Goal: Task Accomplishment & Management: Use online tool/utility

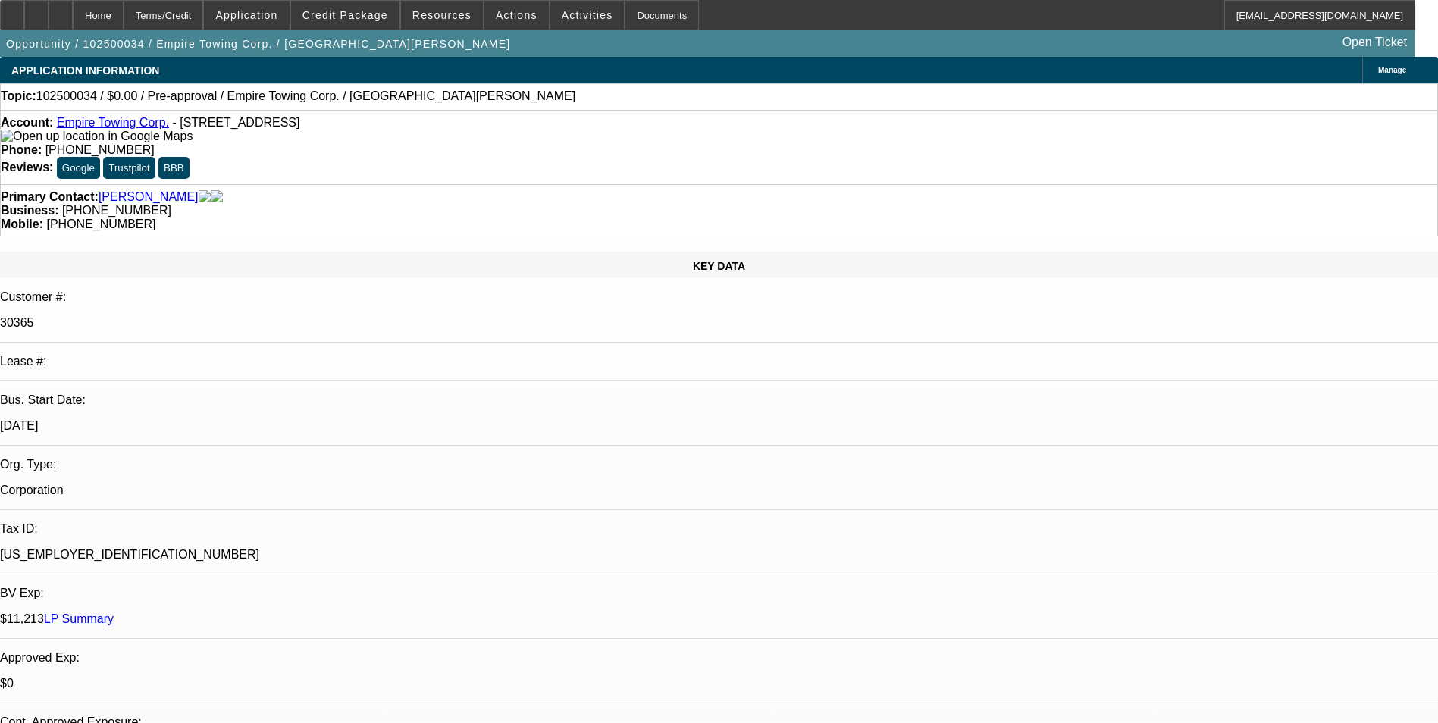
select select "0"
select select "2"
select select "0.1"
select select "4"
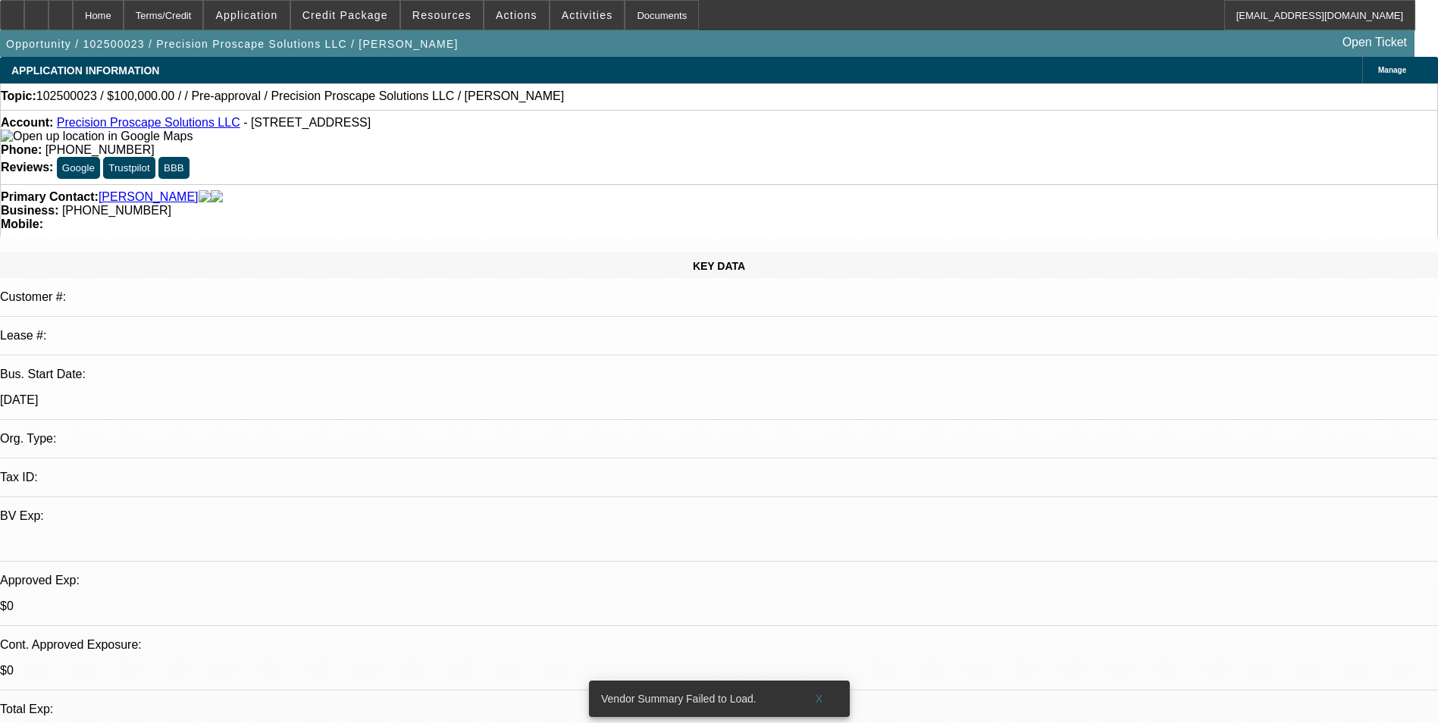
select select "0"
select select "2"
select select "0.1"
select select "4"
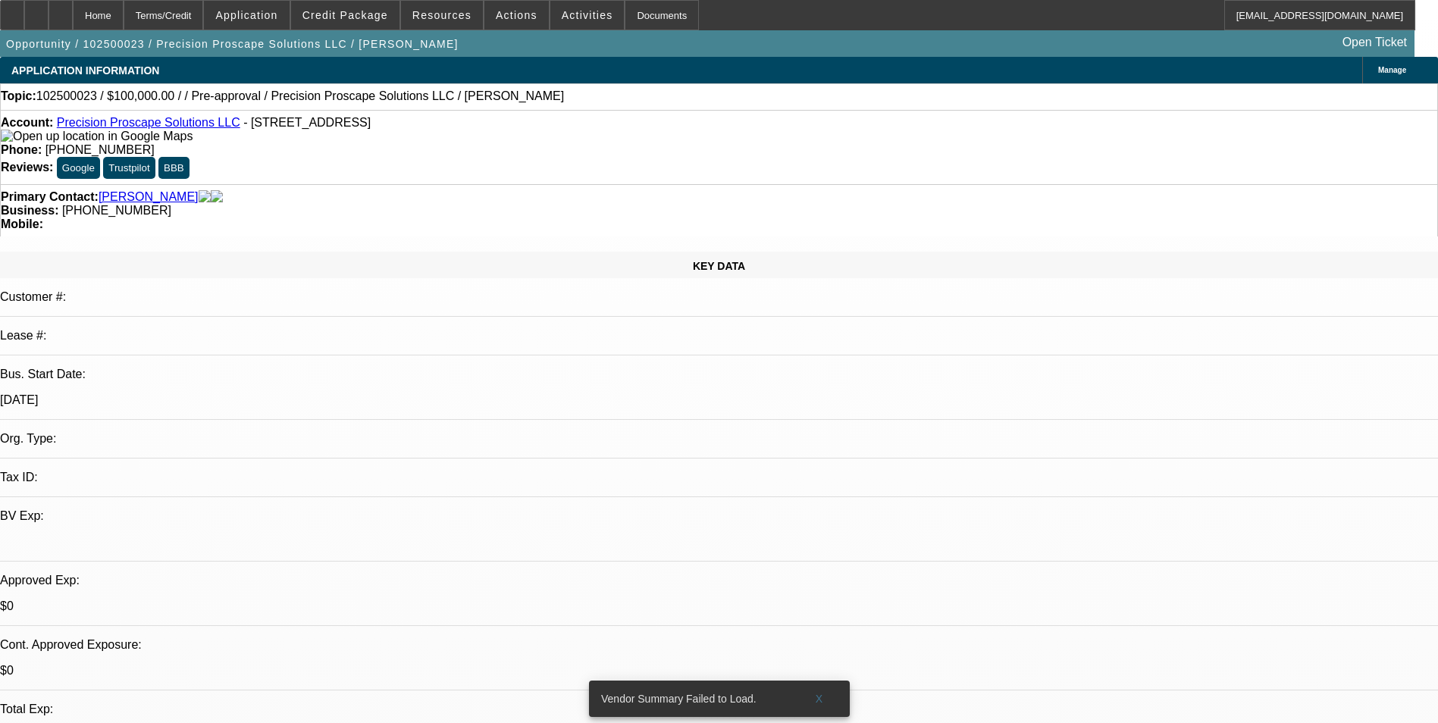
scroll to position [455, 0]
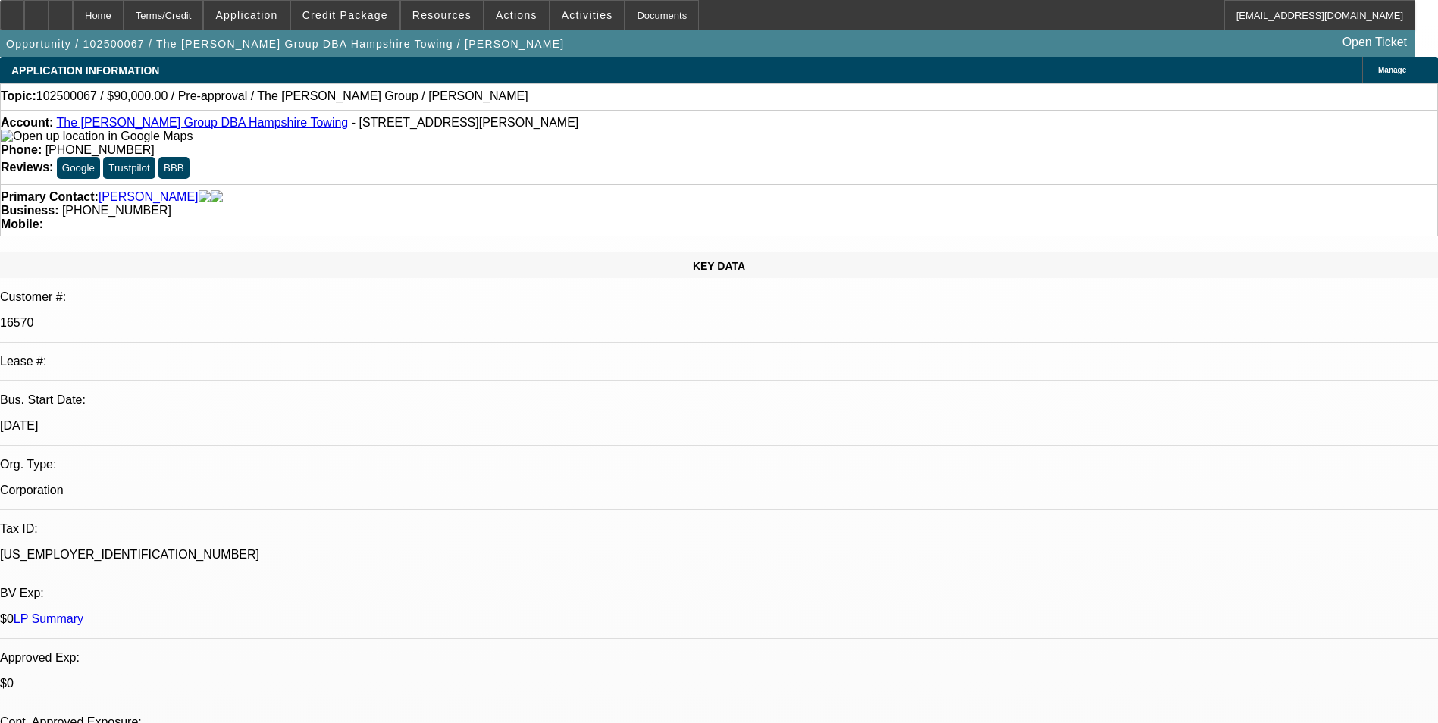
select select "0"
select select "2"
select select "0.1"
select select "4"
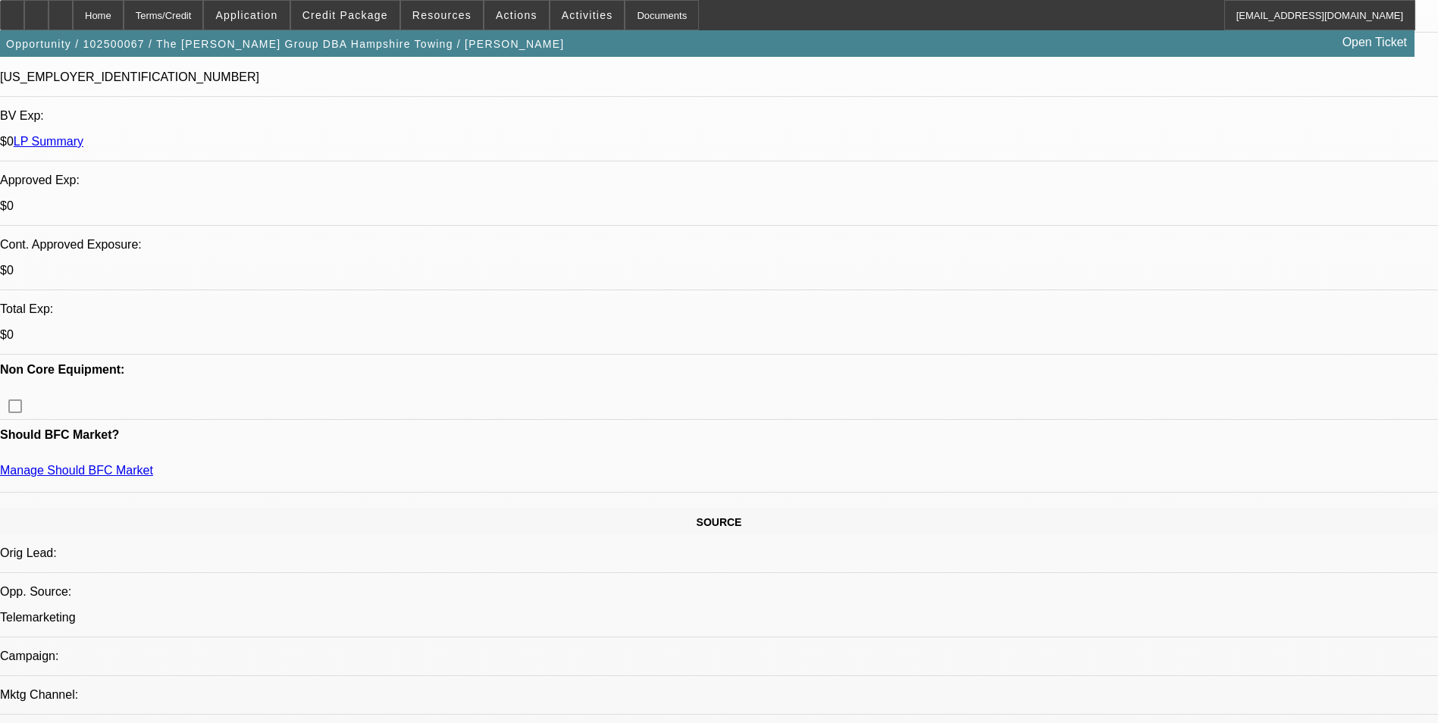
scroll to position [152, 0]
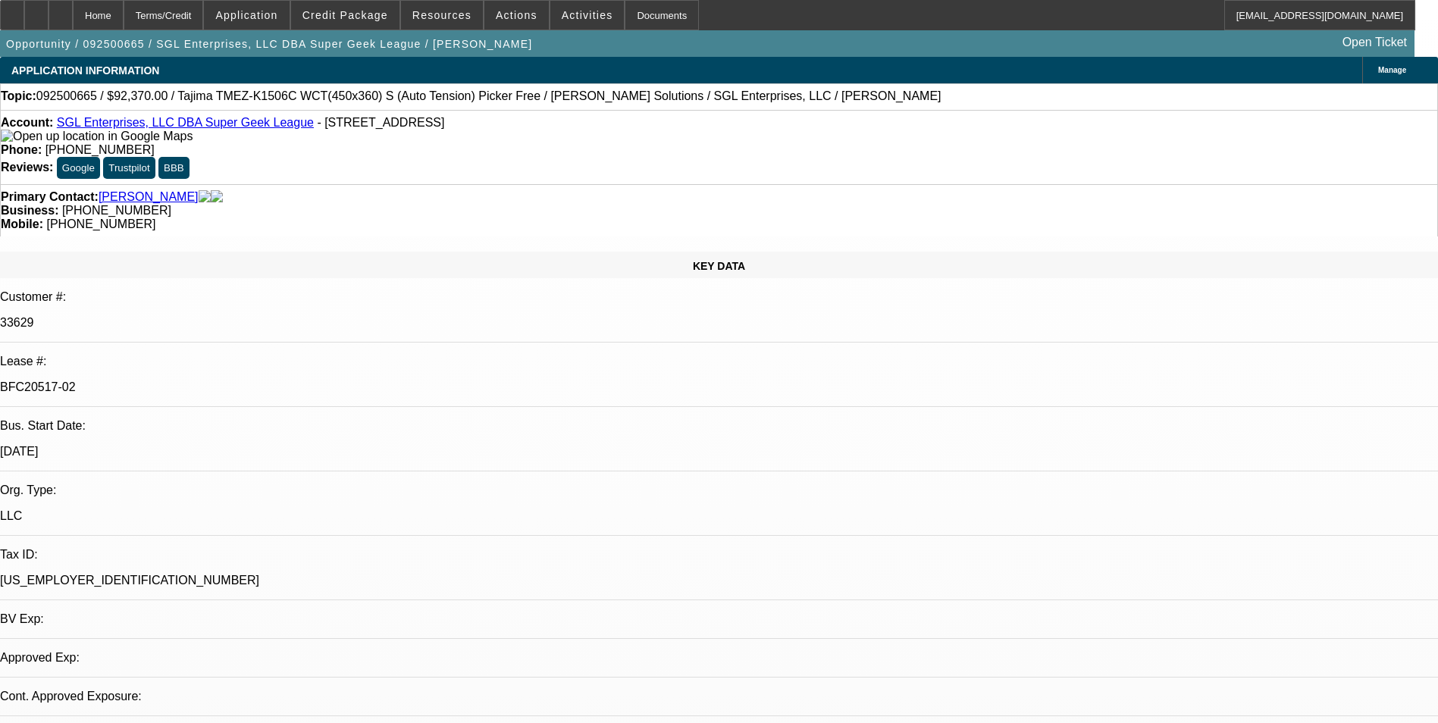
select select "0"
select select "2"
select select "0"
select select "2"
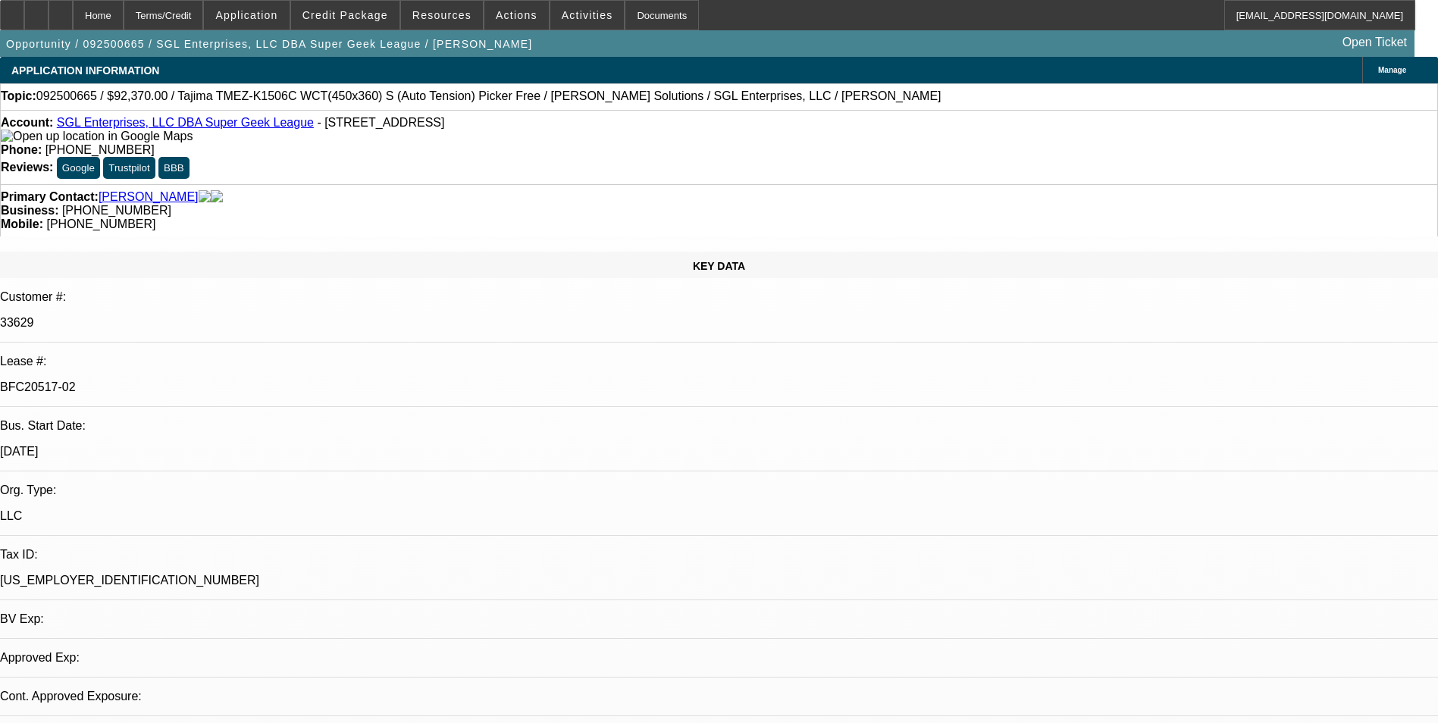
select select "0"
select select "2"
select select "0"
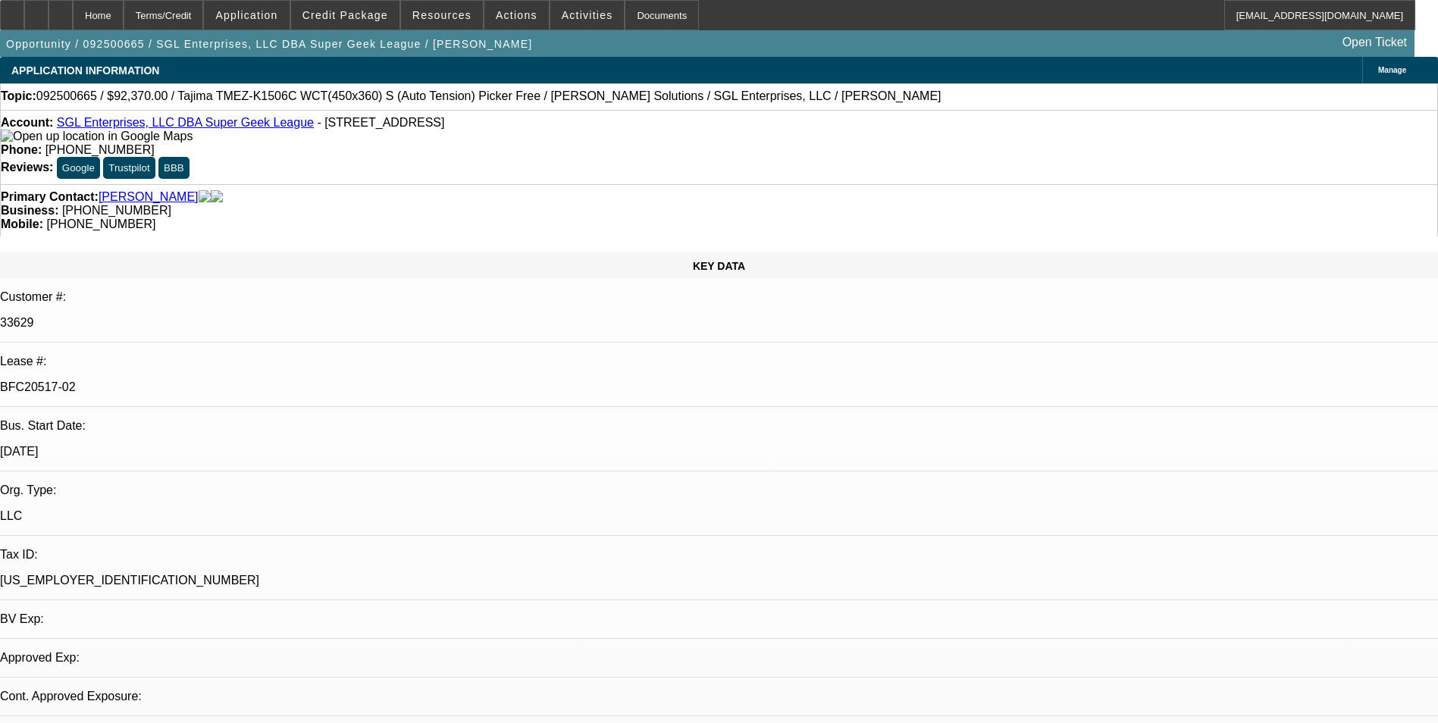
select select "2"
select select "0"
select select "1"
select select "2"
select select "6"
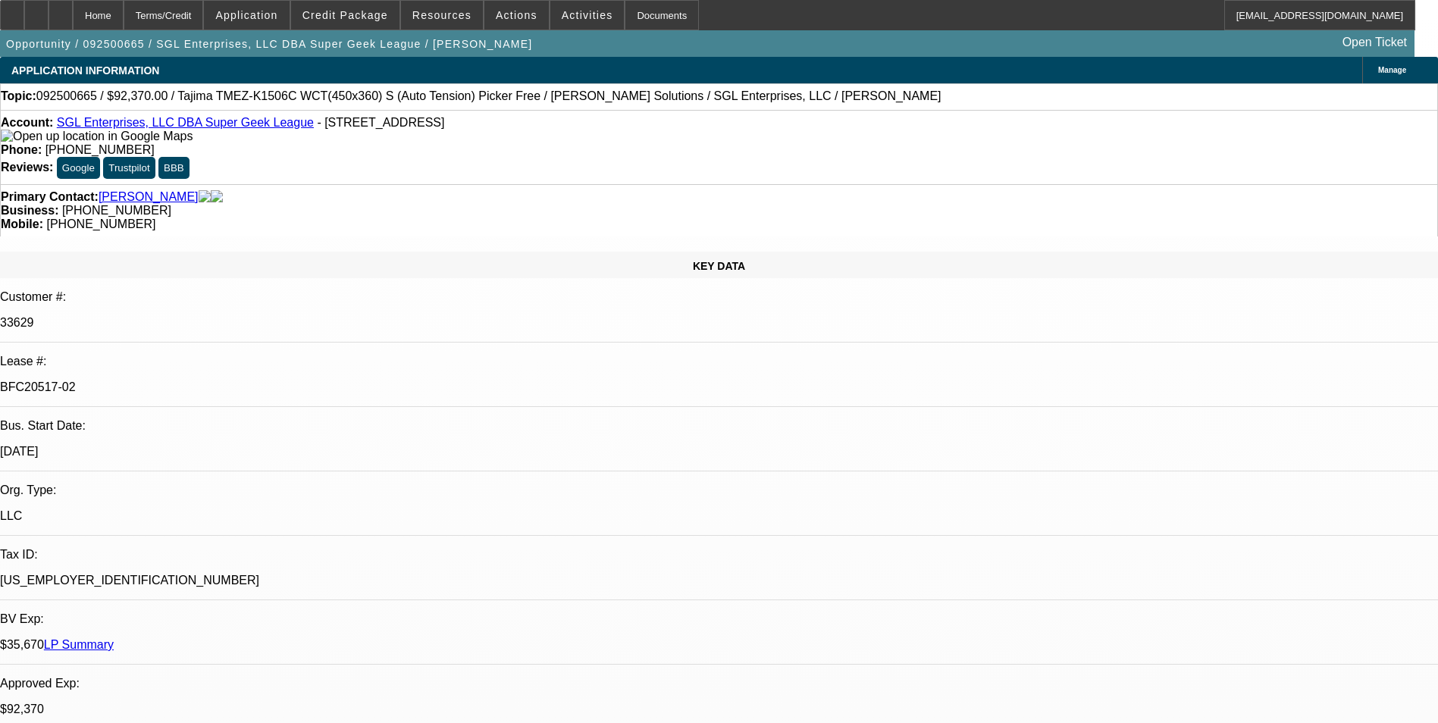
select select "1"
select select "2"
select select "6"
select select "1"
select select "2"
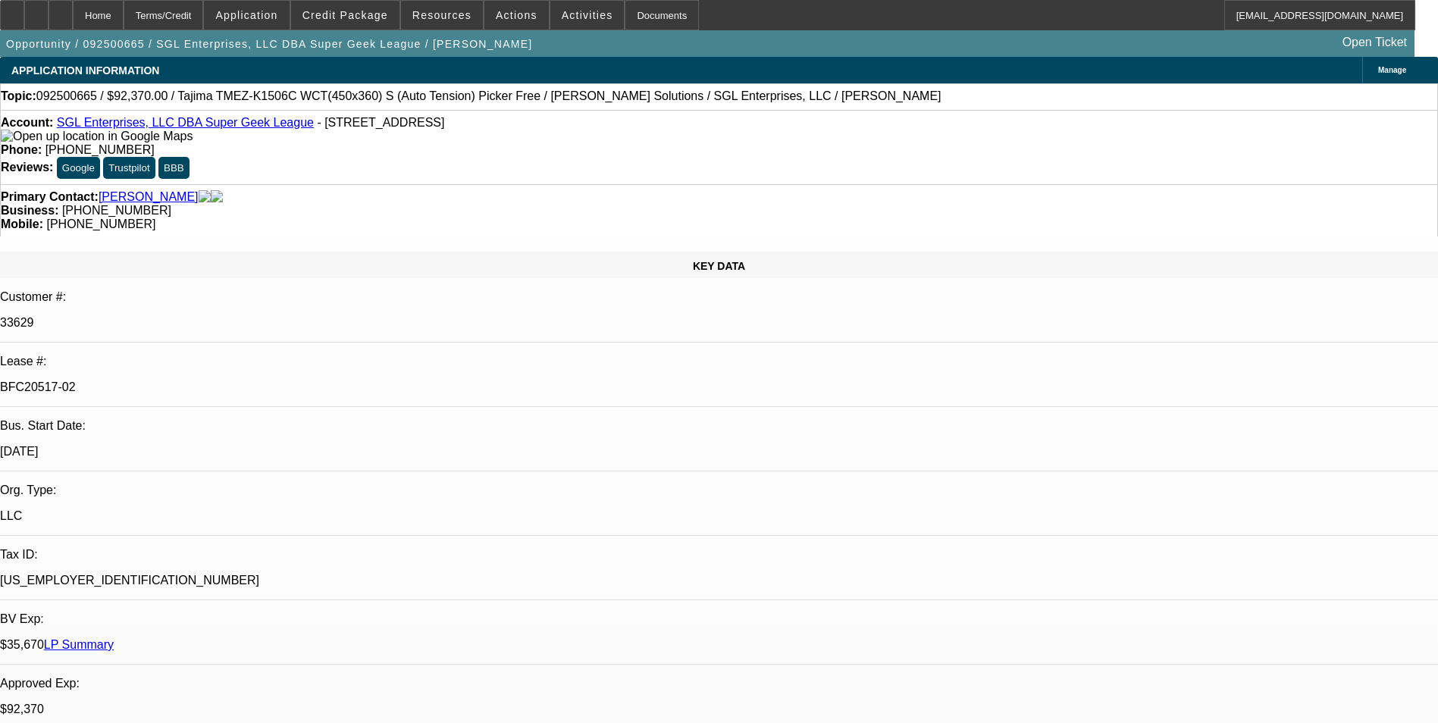
select select "6"
select select "1"
select select "2"
select select "6"
